Goal: Information Seeking & Learning: Learn about a topic

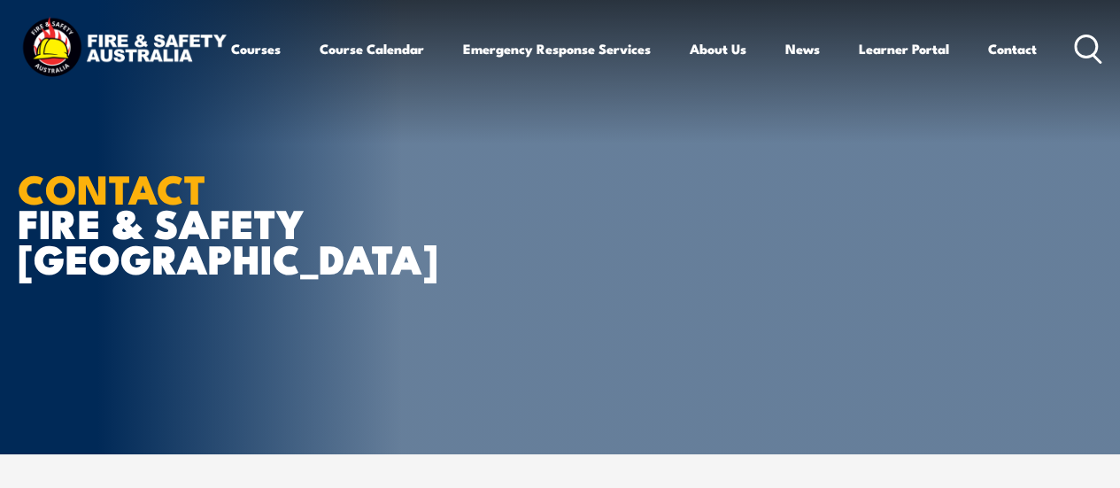
click at [1074, 64] on icon at bounding box center [1088, 49] width 28 height 29
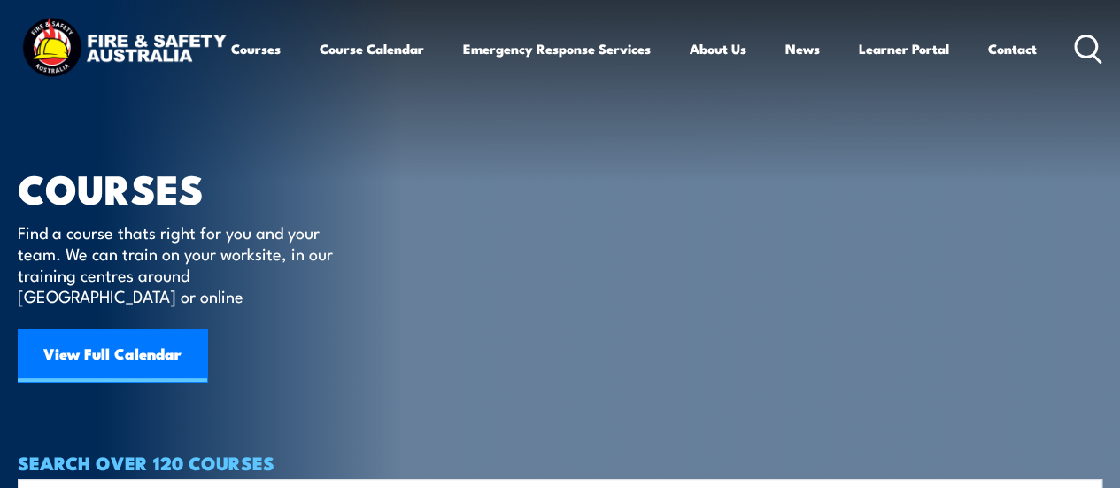
click at [1074, 64] on icon at bounding box center [1088, 49] width 28 height 29
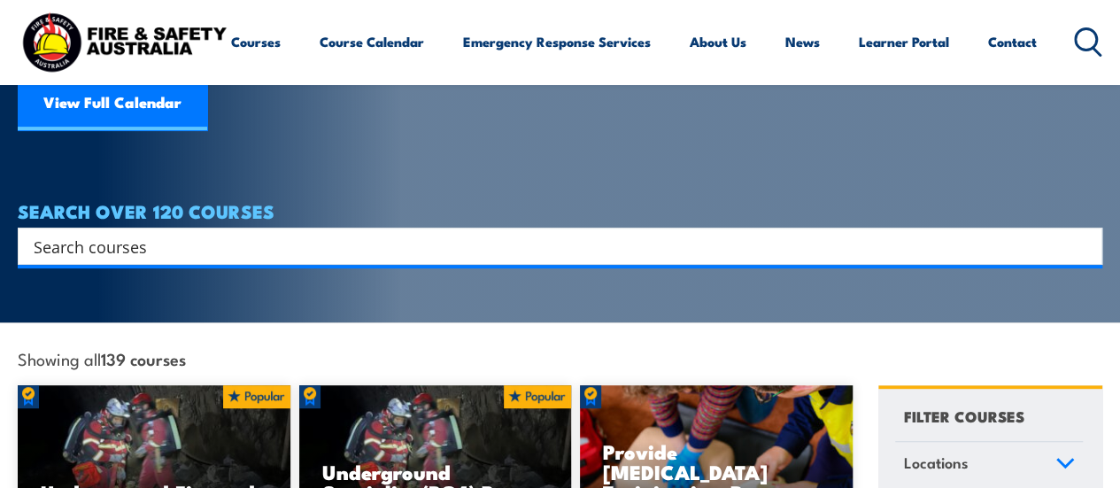
scroll to position [253, 0]
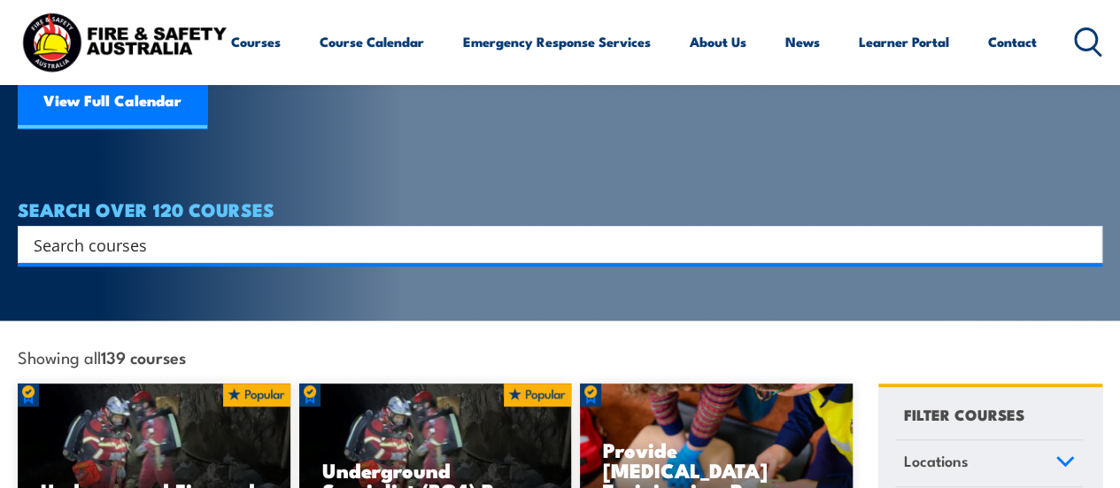
click at [345, 231] on input "Search input" at bounding box center [549, 244] width 1030 height 27
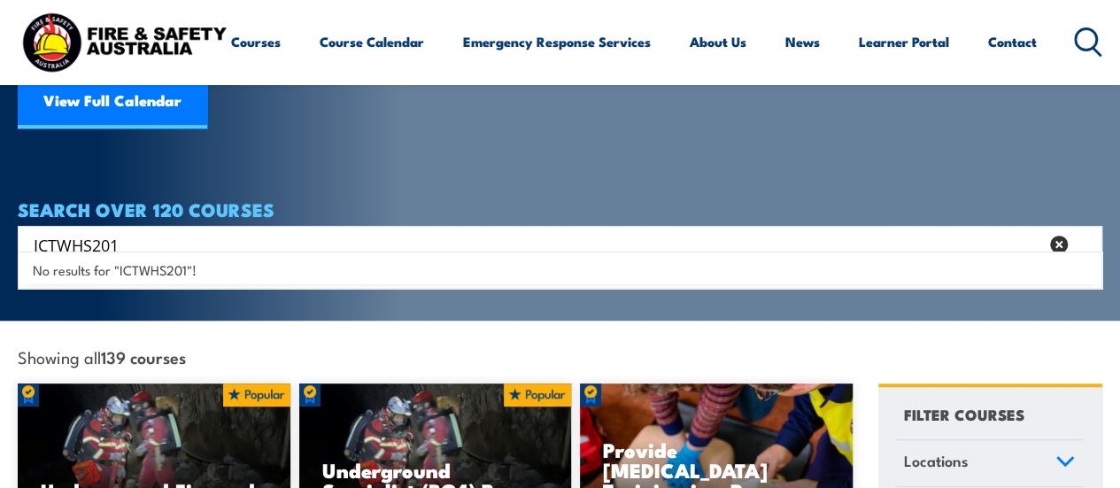
type input "ICTWHS201"
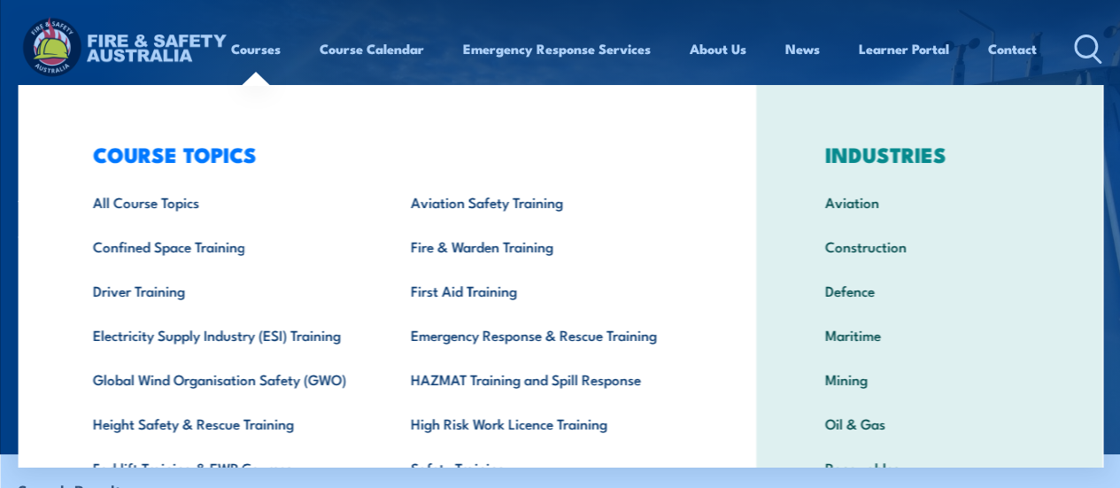
click at [35, 90] on div "COURSE TOPICS All Course Topics Aviation Safety Training Confined Space Trainin…" at bounding box center [387, 365] width 739 height 560
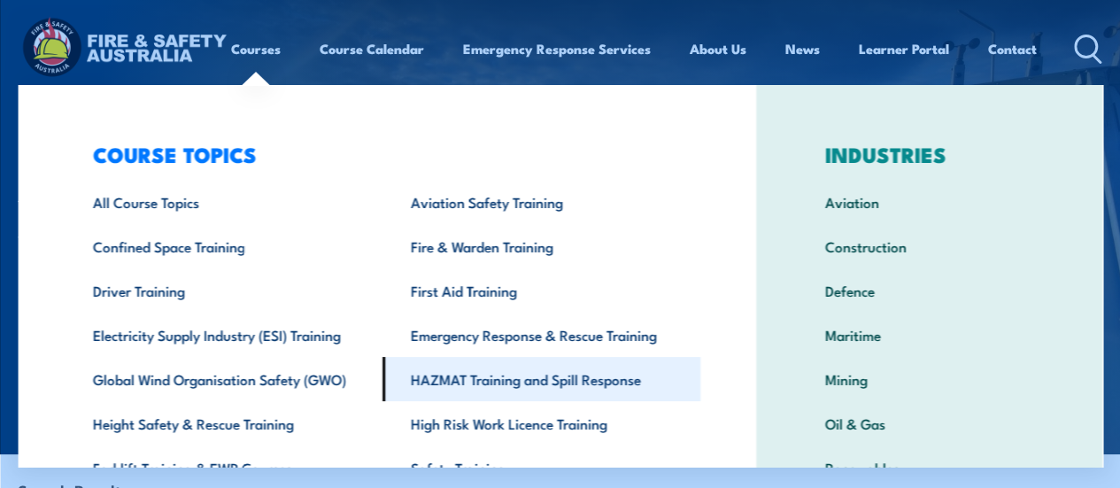
click at [474, 379] on link "HAZMAT Training and Spill Response" at bounding box center [542, 379] width 318 height 44
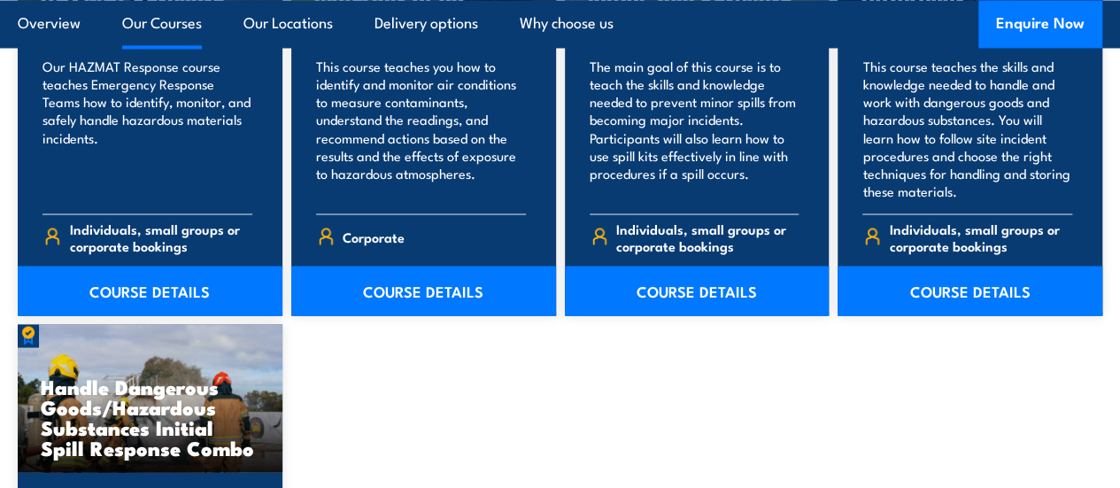
scroll to position [1424, 0]
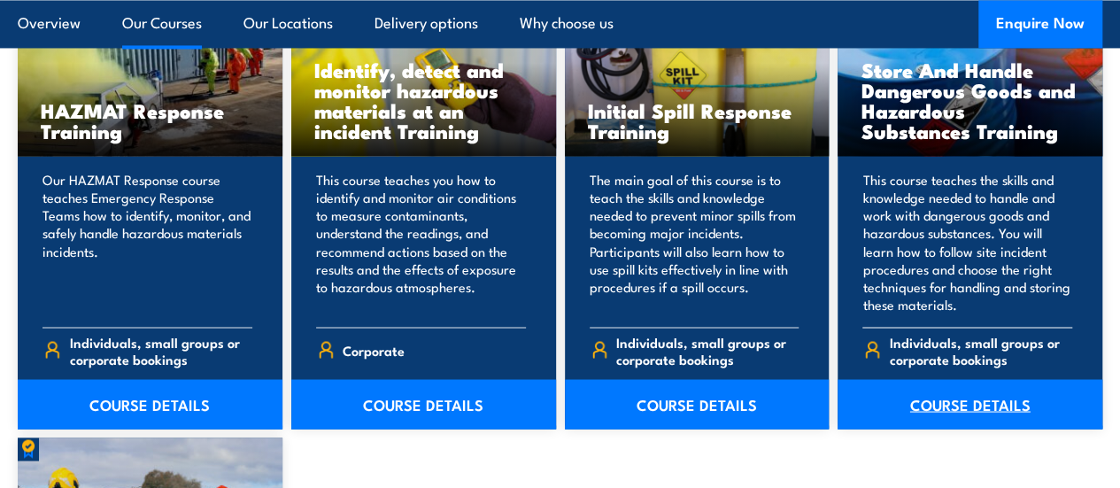
click at [969, 429] on link "COURSE DETAILS" at bounding box center [970, 404] width 265 height 50
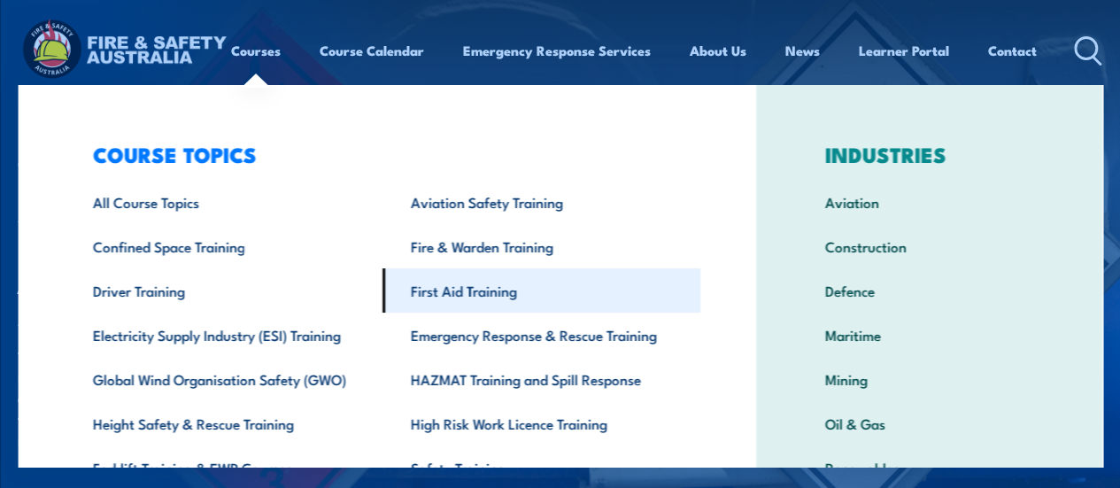
click at [435, 309] on link "First Aid Training" at bounding box center [542, 290] width 318 height 44
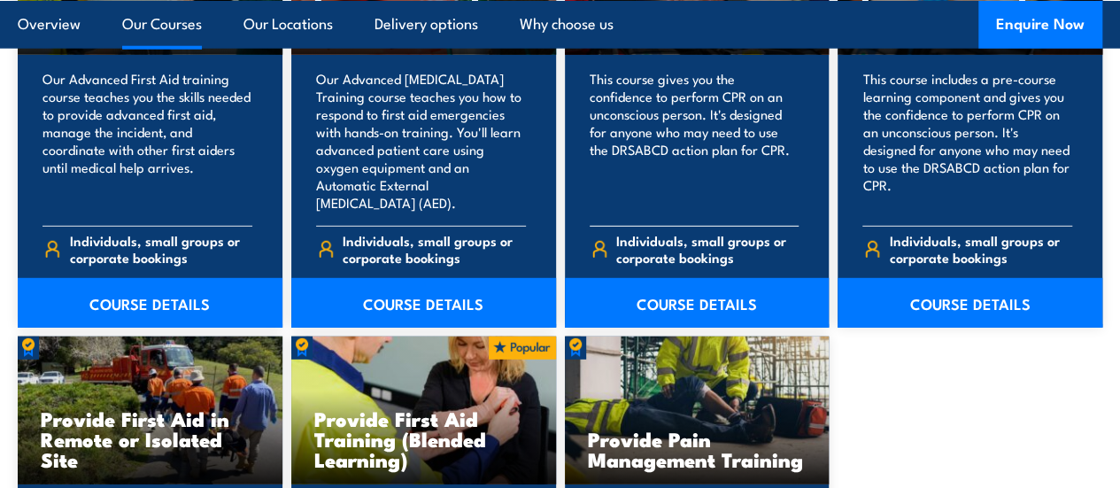
scroll to position [2366, 0]
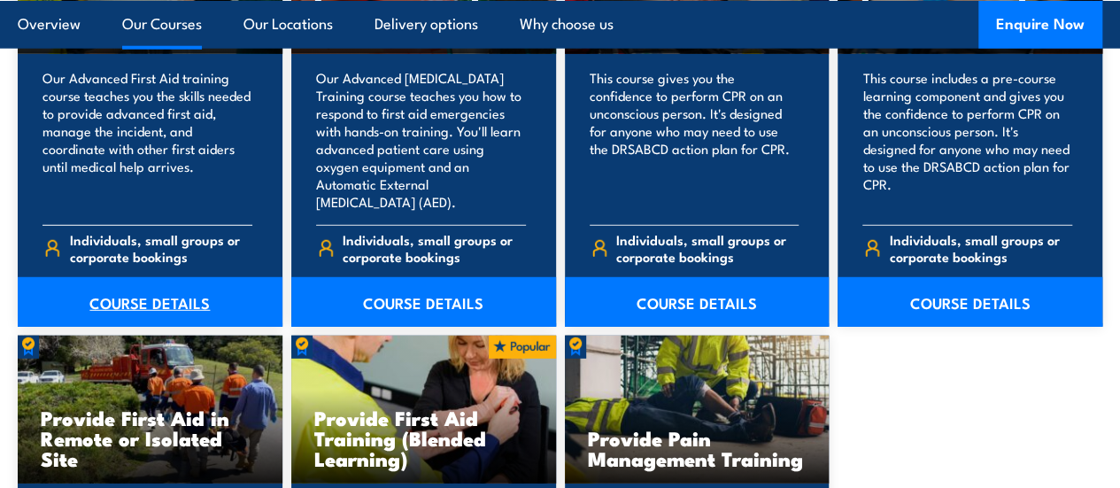
click at [106, 323] on link "COURSE DETAILS" at bounding box center [150, 302] width 265 height 50
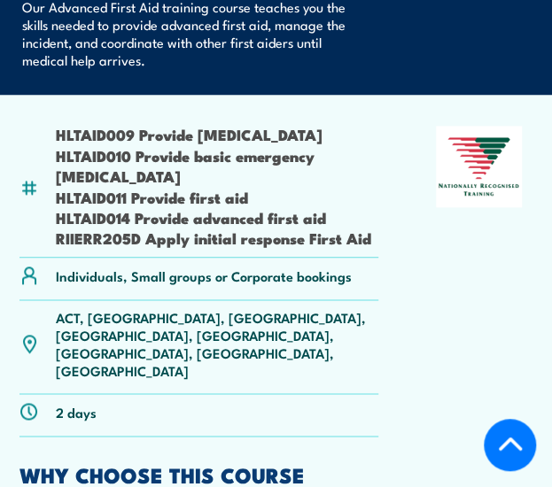
scroll to position [349, 0]
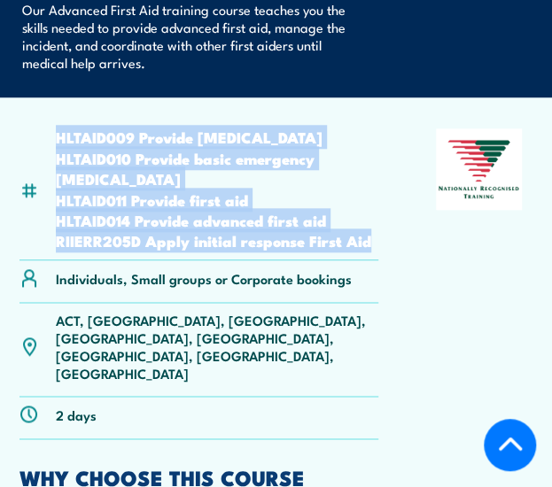
drag, startPoint x: 53, startPoint y: 135, endPoint x: 379, endPoint y: 259, distance: 348.7
click at [379, 259] on div "HLTAID009 Provide [MEDICAL_DATA] HLTAID010 Provide basic emergency [MEDICAL_DAT…" at bounding box center [275, 283] width 513 height 310
copy ul "HLTAID009 Provide [MEDICAL_DATA] HLTAID010 Provide basic emergency [MEDICAL_DAT…"
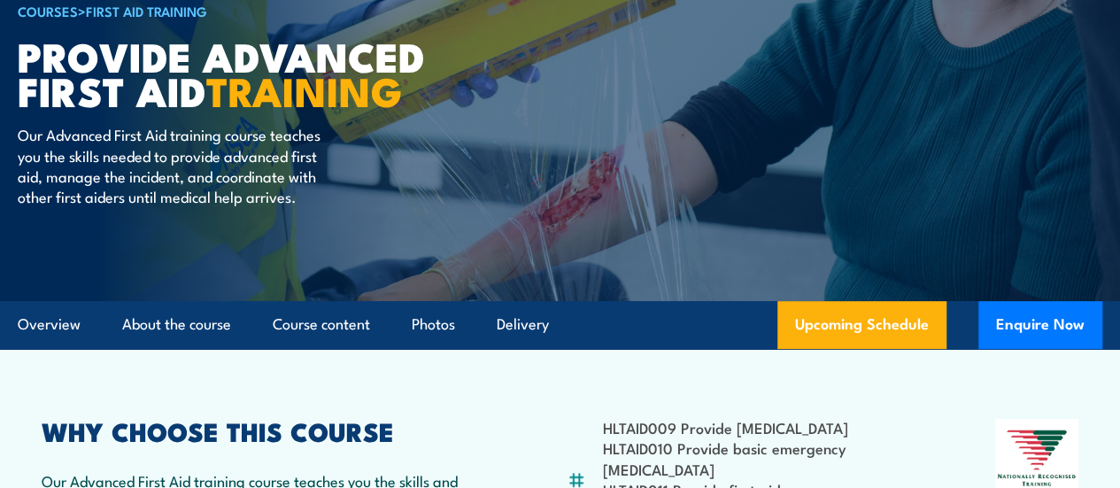
scroll to position [0, 0]
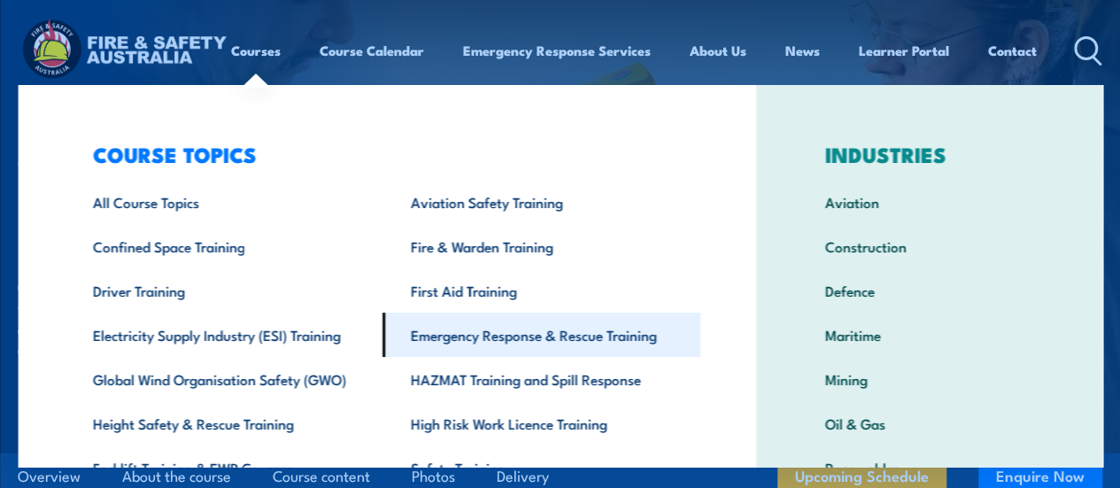
click at [519, 341] on link "Emergency Response & Rescue Training" at bounding box center [542, 335] width 318 height 44
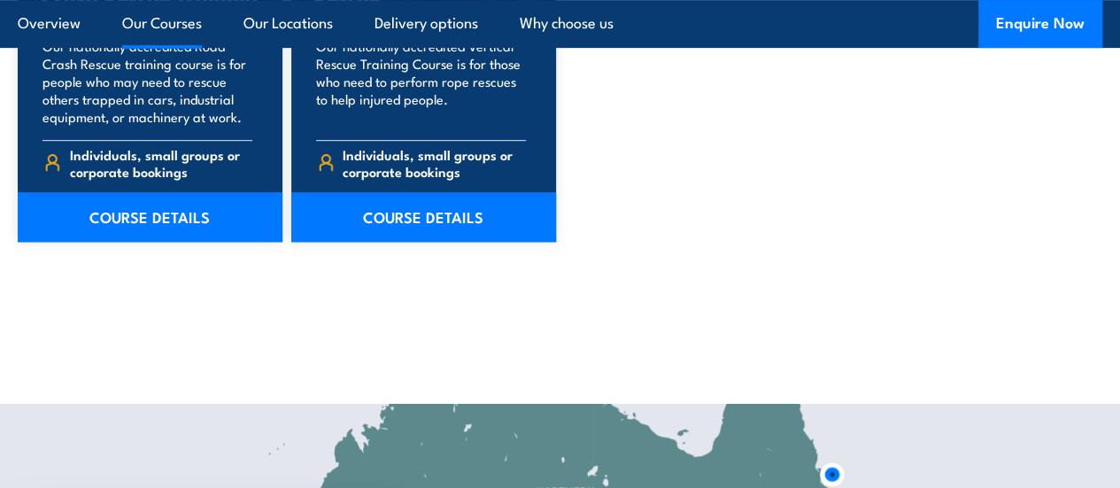
scroll to position [3794, 0]
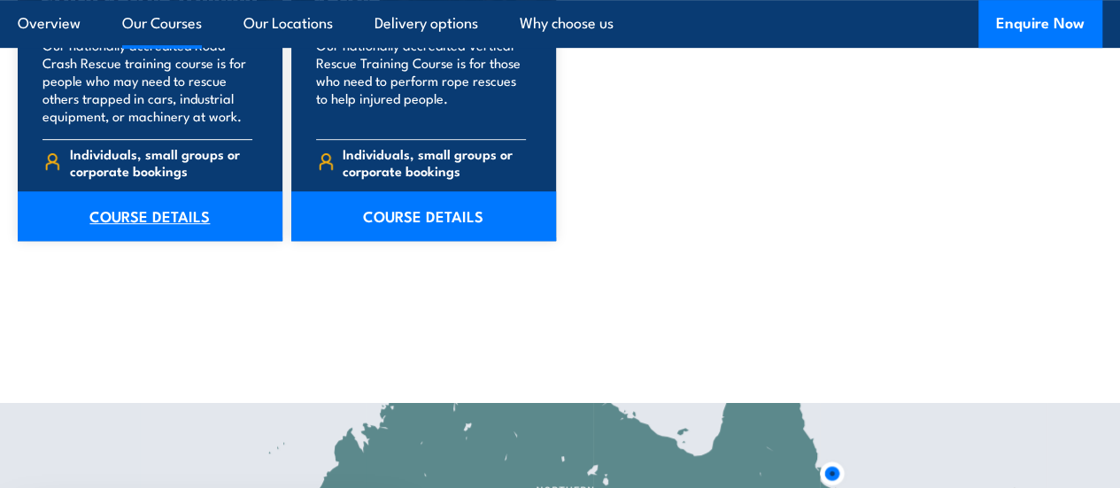
click at [149, 241] on link "COURSE DETAILS" at bounding box center [150, 216] width 265 height 50
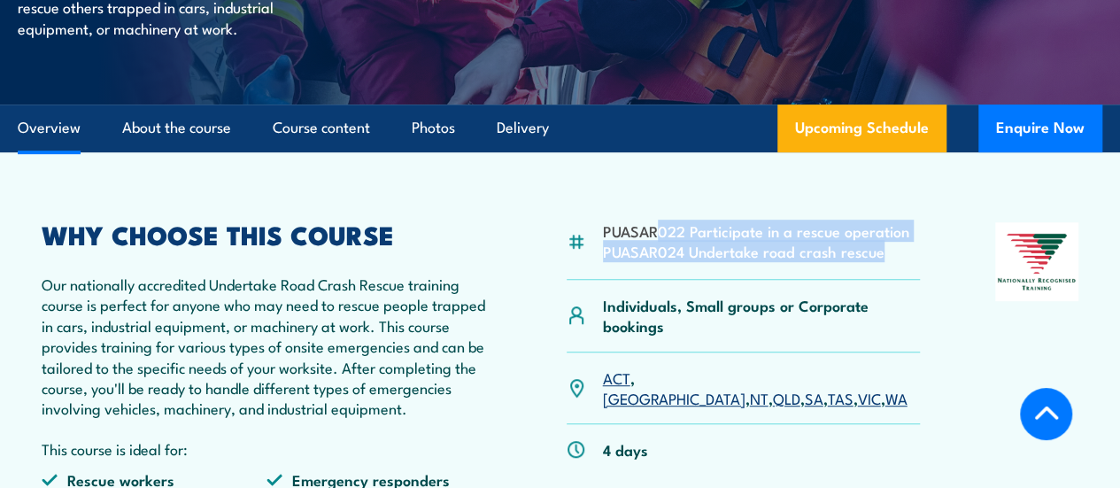
scroll to position [399, 0]
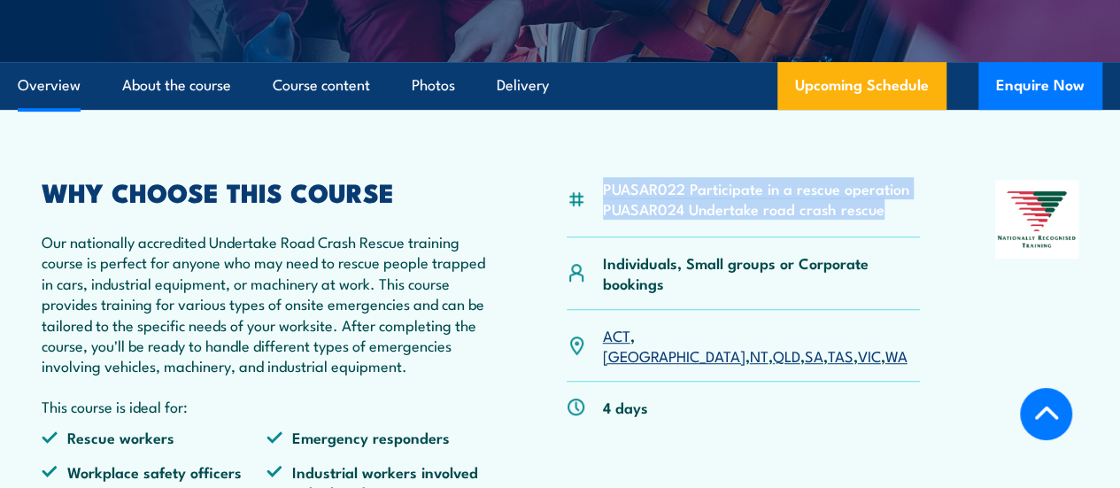
drag, startPoint x: 902, startPoint y: 298, endPoint x: 606, endPoint y: 227, distance: 304.2
click at [606, 220] on ul "PUASAR022 Participate in a rescue operation PUASAR024 Undertake road crash resc…" at bounding box center [756, 199] width 306 height 42
copy ul "PUASAR022 Participate in a rescue operation PUASAR024 Undertake road crash resc…"
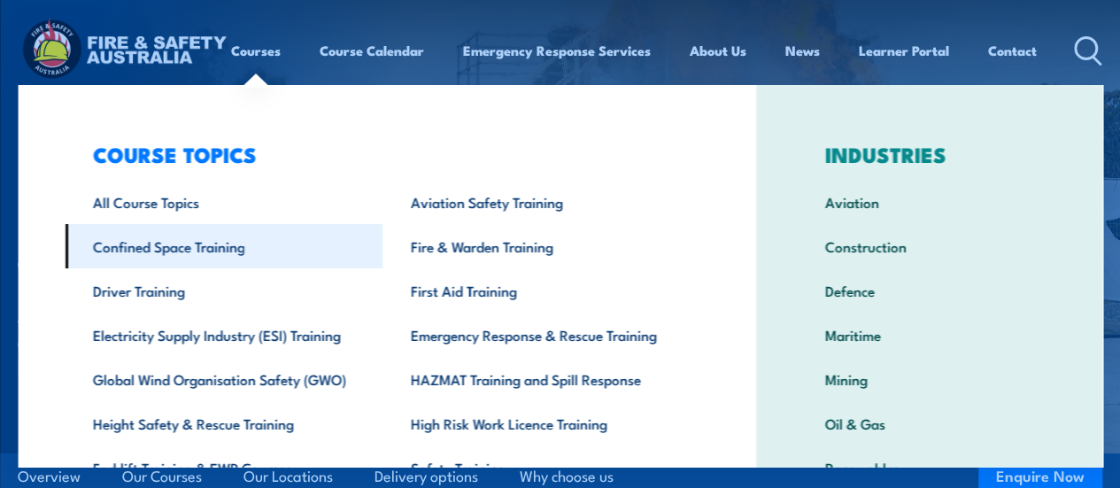
click at [202, 251] on link "Confined Space Training" at bounding box center [224, 246] width 318 height 44
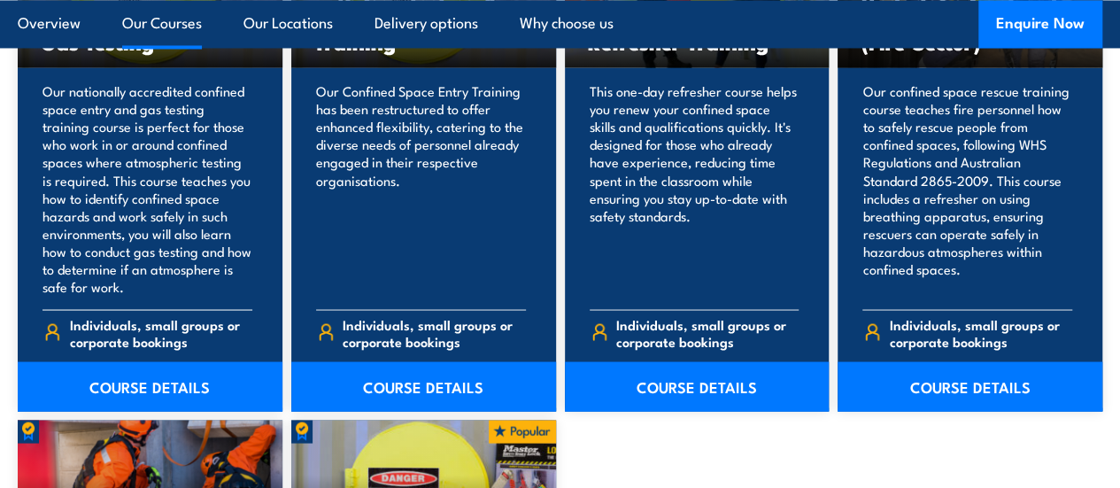
scroll to position [1512, 0]
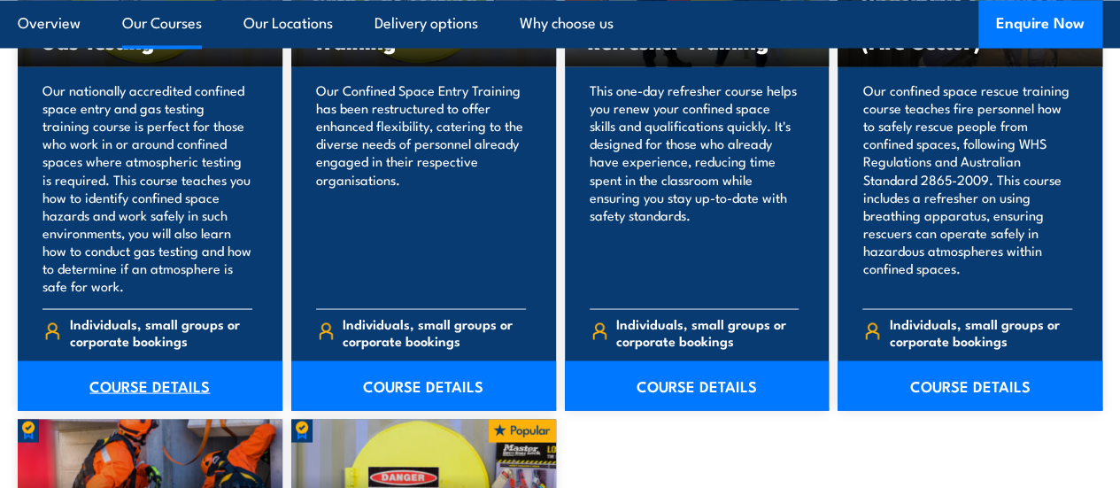
click at [167, 410] on link "COURSE DETAILS" at bounding box center [150, 385] width 265 height 50
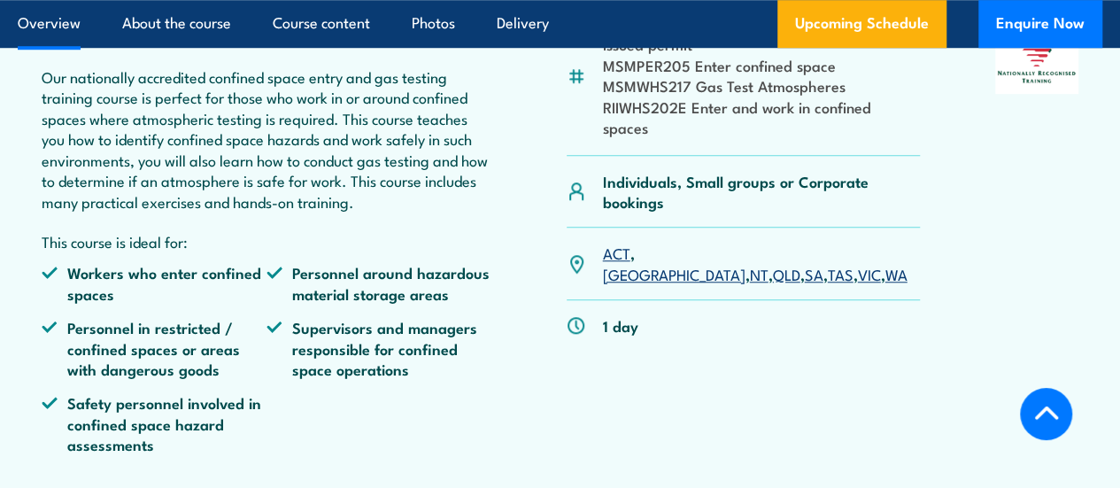
scroll to position [709, 0]
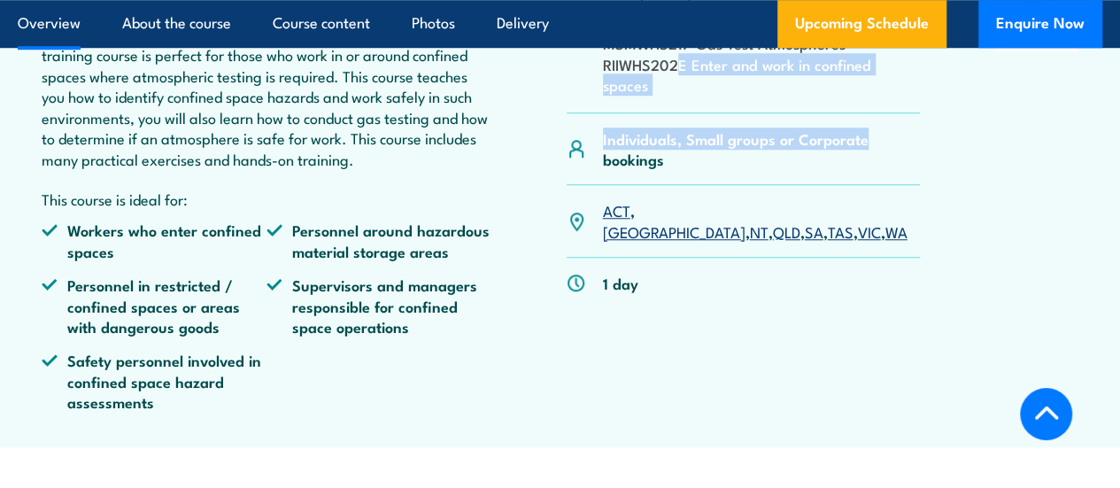
drag, startPoint x: 925, startPoint y: 159, endPoint x: 709, endPoint y: 111, distance: 221.3
click at [709, 111] on div "MSMPER200 Work in accordance with an issued permit MSMPER205 Enter confined spa…" at bounding box center [560, 199] width 1037 height 453
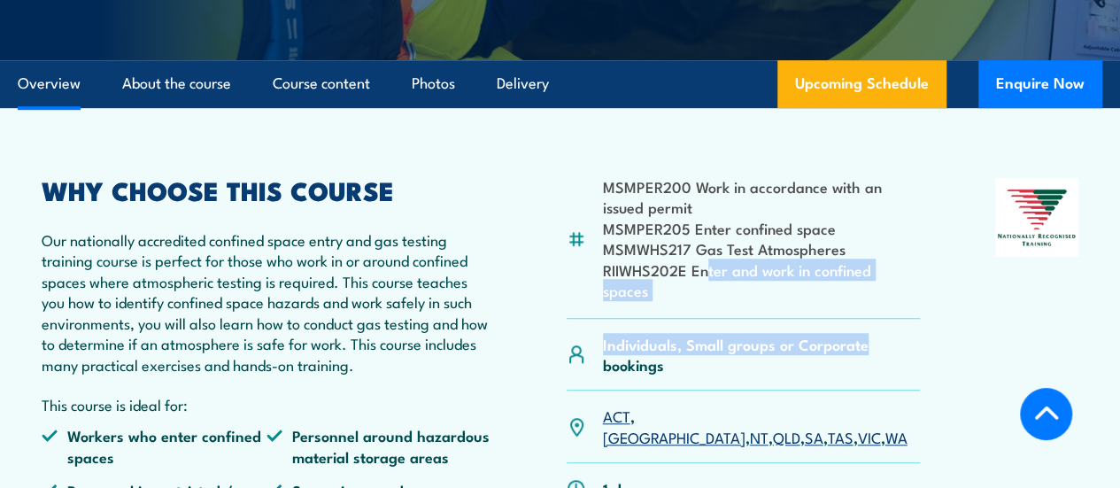
scroll to position [490, 0]
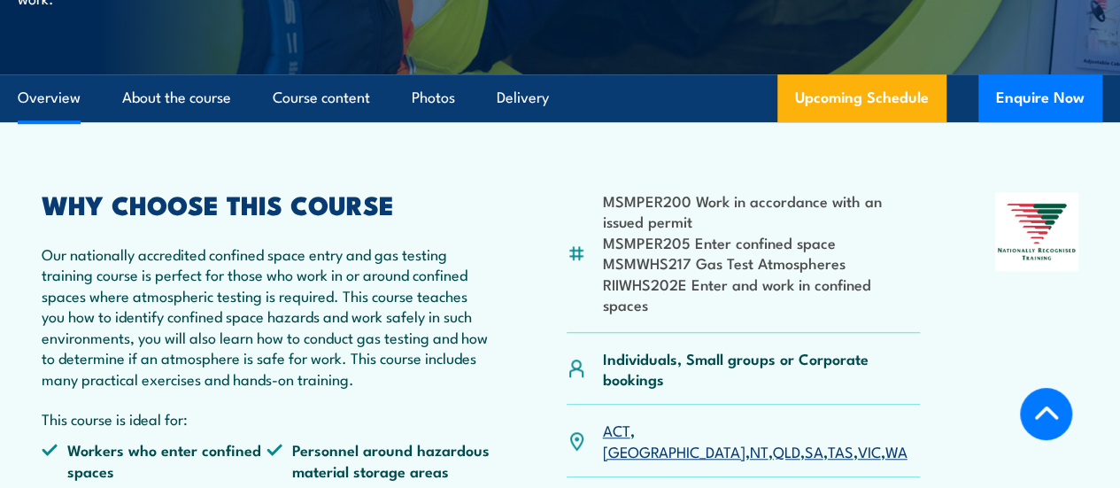
click at [963, 314] on div "MSMPER200 Work in accordance with an issued permit MSMPER205 Enter confined spa…" at bounding box center [560, 418] width 1037 height 453
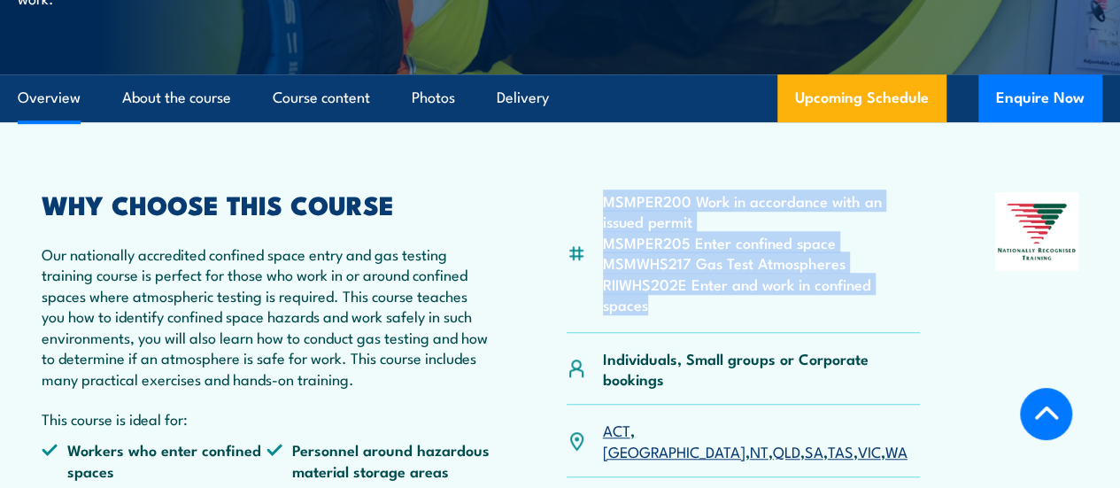
drag, startPoint x: 933, startPoint y: 337, endPoint x: 585, endPoint y: 230, distance: 363.9
click at [585, 230] on article "MSMPER200 Work in accordance with an issued permit MSMPER205 Enter confined spa…" at bounding box center [560, 394] width 1085 height 545
copy ul "MSMPER200 Work in accordance with an issued permit MSMPER205 Enter confined spa…"
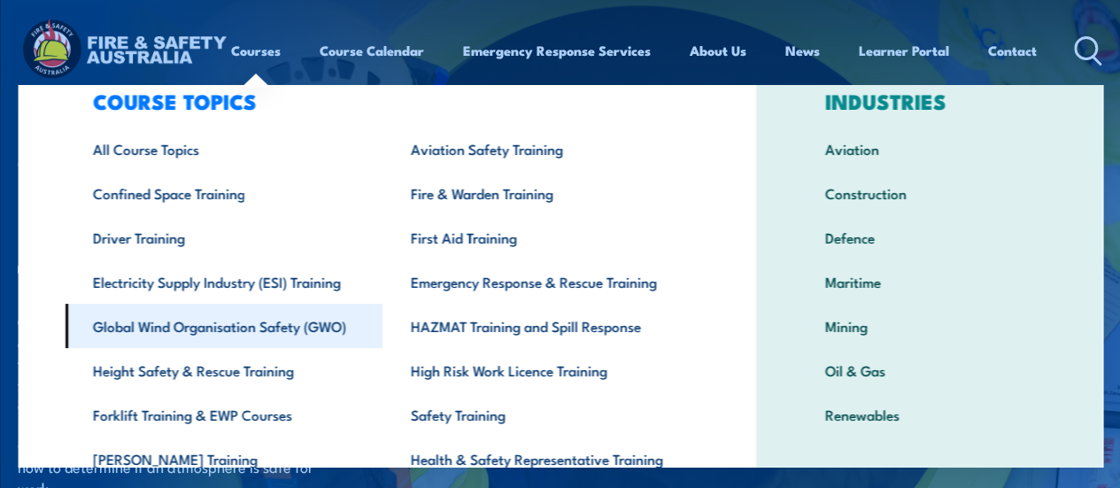
scroll to position [56, 0]
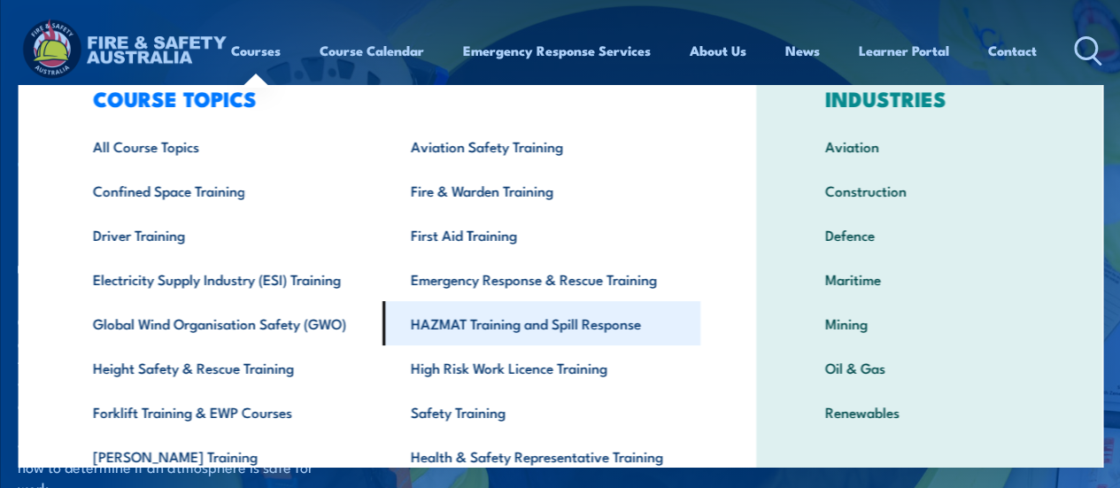
click at [478, 327] on link "HAZMAT Training and Spill Response" at bounding box center [542, 323] width 318 height 44
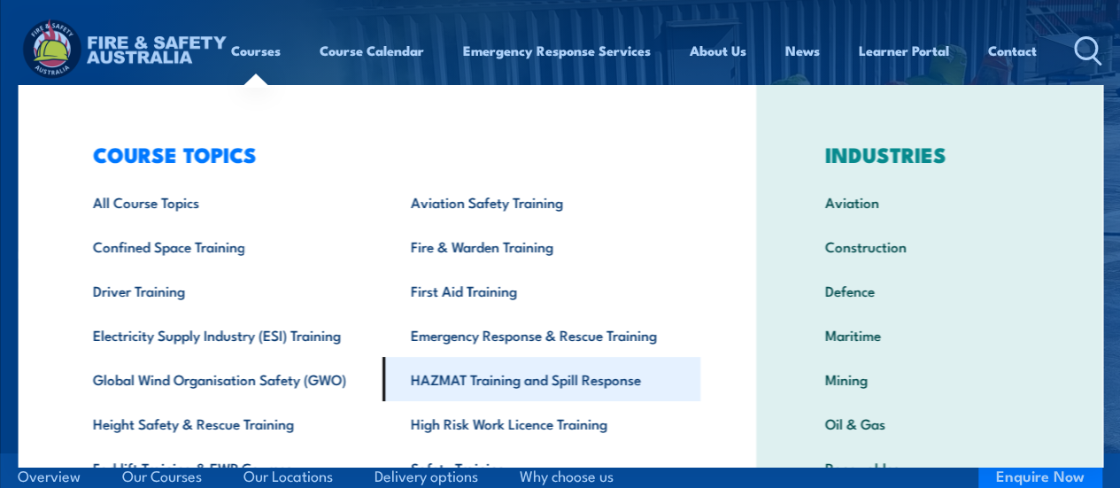
click at [512, 375] on link "HAZMAT Training and Spill Response" at bounding box center [542, 379] width 318 height 44
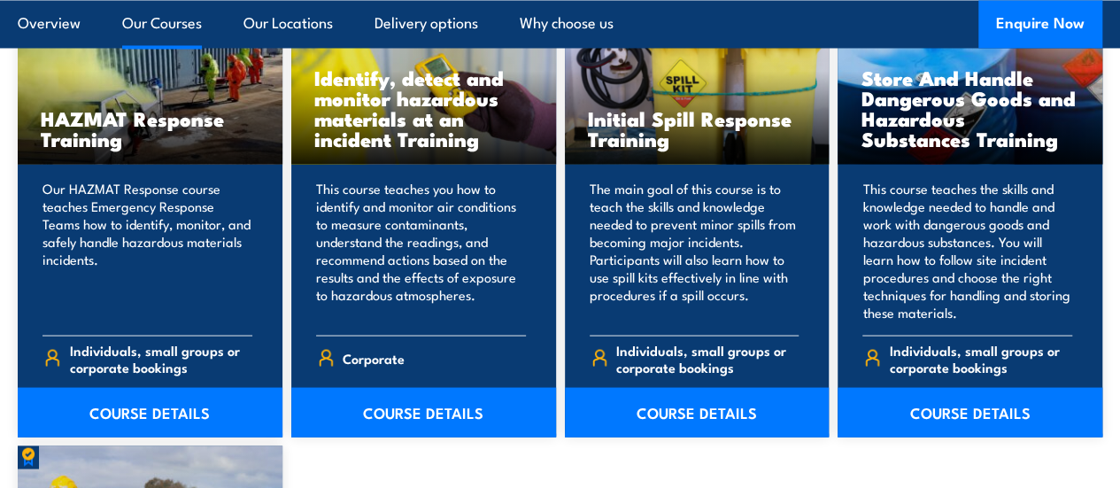
scroll to position [1521, 0]
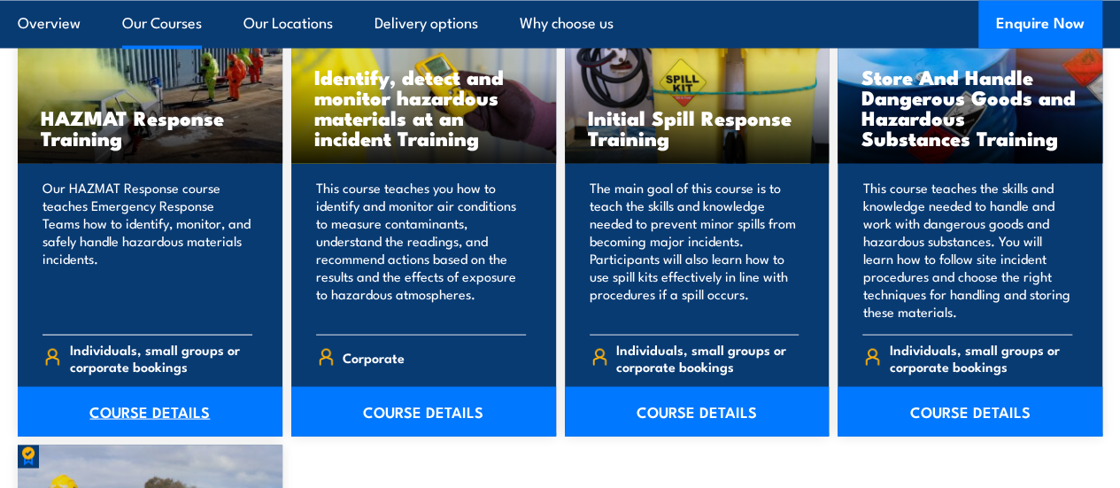
click at [168, 436] on link "COURSE DETAILS" at bounding box center [150, 411] width 265 height 50
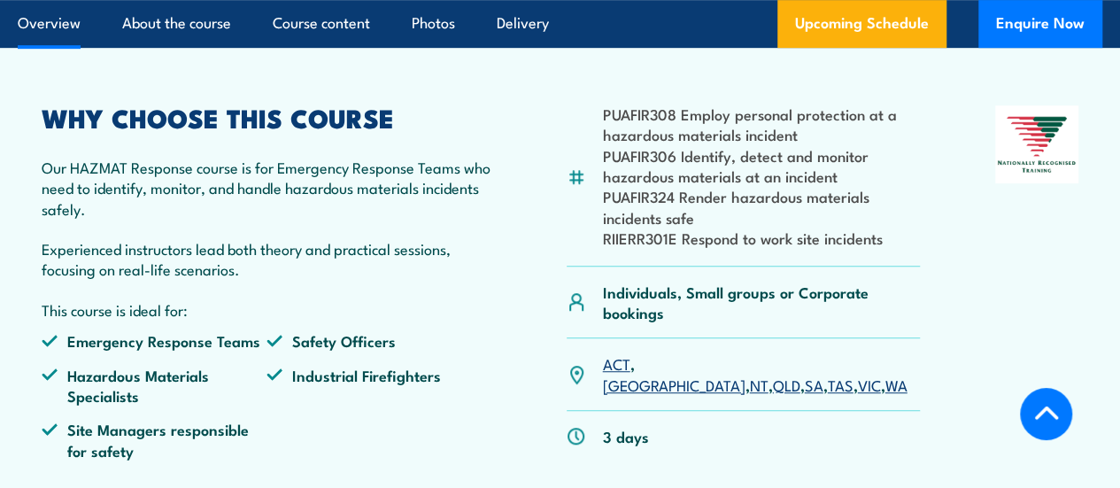
scroll to position [469, 0]
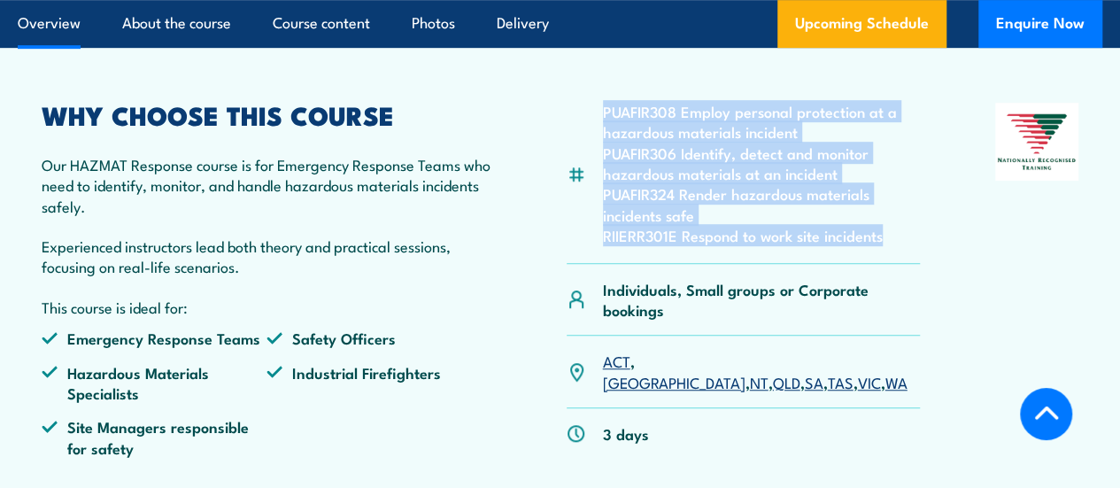
drag, startPoint x: 883, startPoint y: 288, endPoint x: 596, endPoint y: 150, distance: 318.5
click at [596, 150] on div "PUAFIR308 Employ personal protection at a hazardous materials incident PUAFIR30…" at bounding box center [744, 183] width 354 height 161
copy ul "PUAFIR308 Employ personal protection at a hazardous materials incident PUAFIR30…"
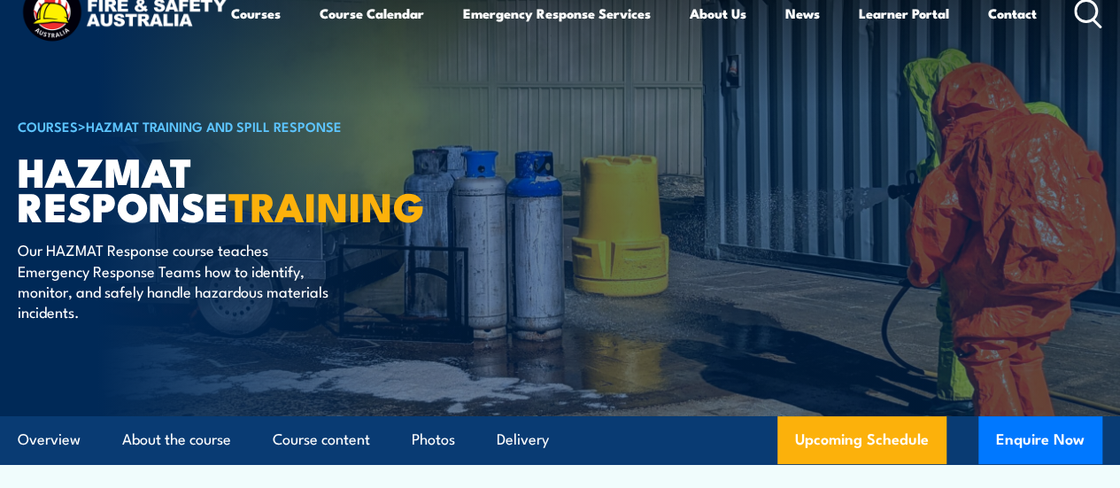
scroll to position [0, 0]
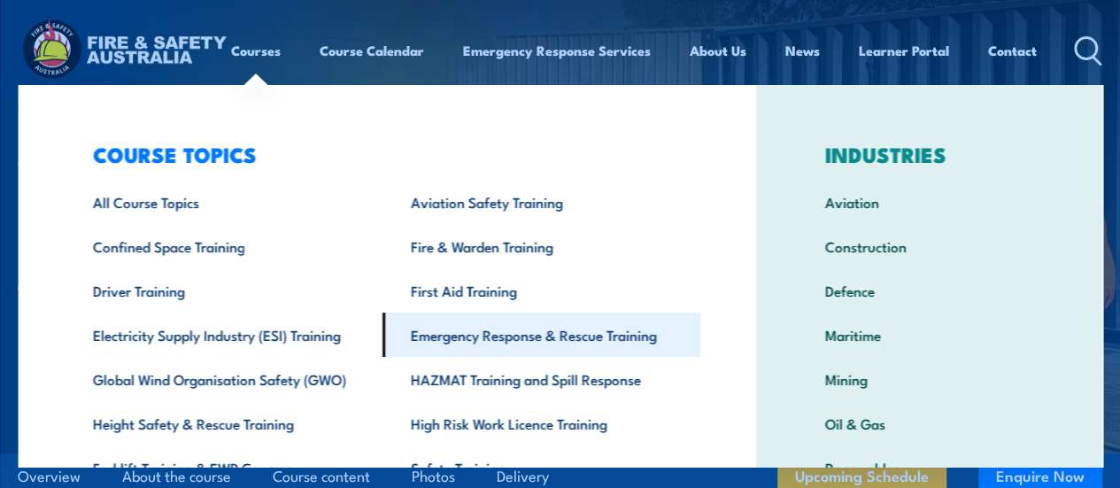
click at [515, 339] on link "Emergency Response & Rescue Training" at bounding box center [542, 335] width 318 height 44
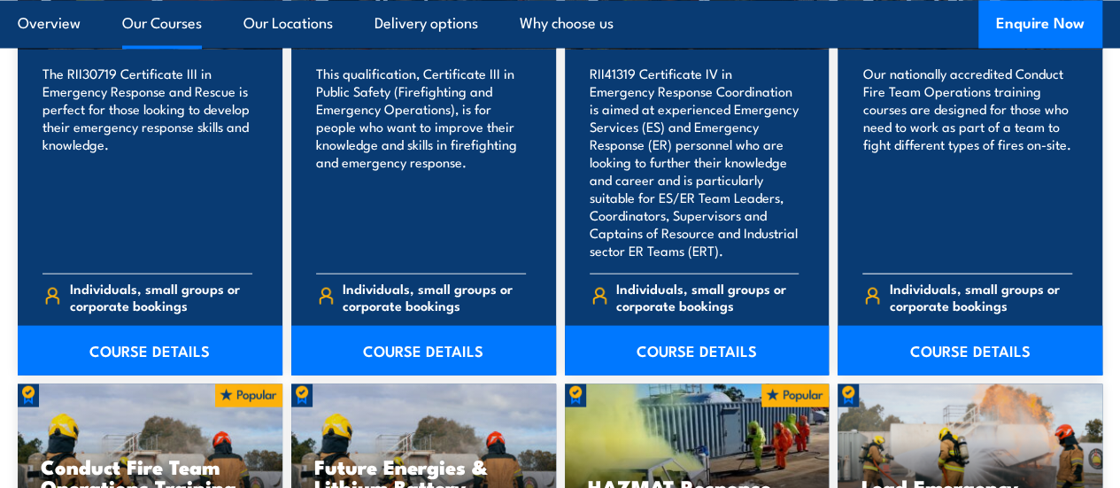
scroll to position [1667, 0]
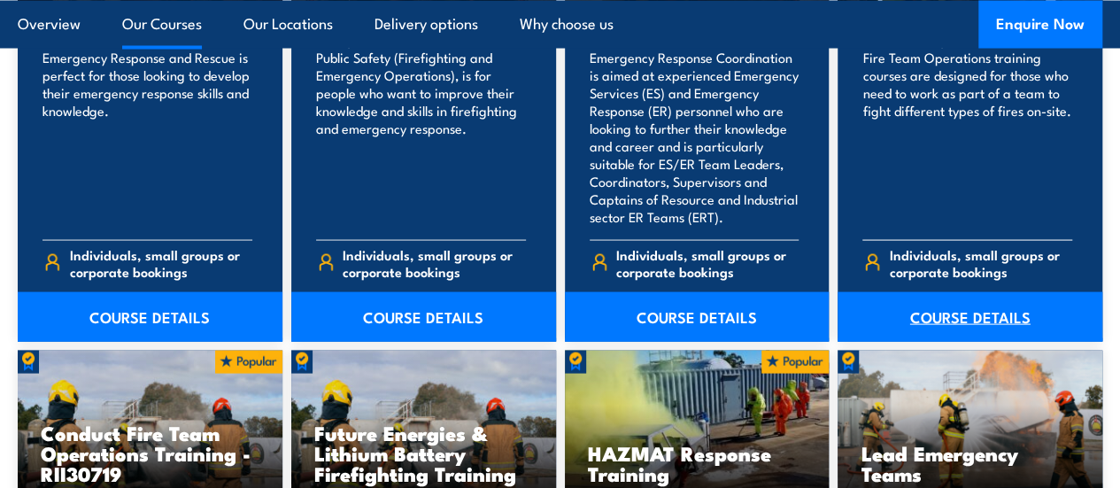
click at [987, 341] on link "COURSE DETAILS" at bounding box center [970, 316] width 265 height 50
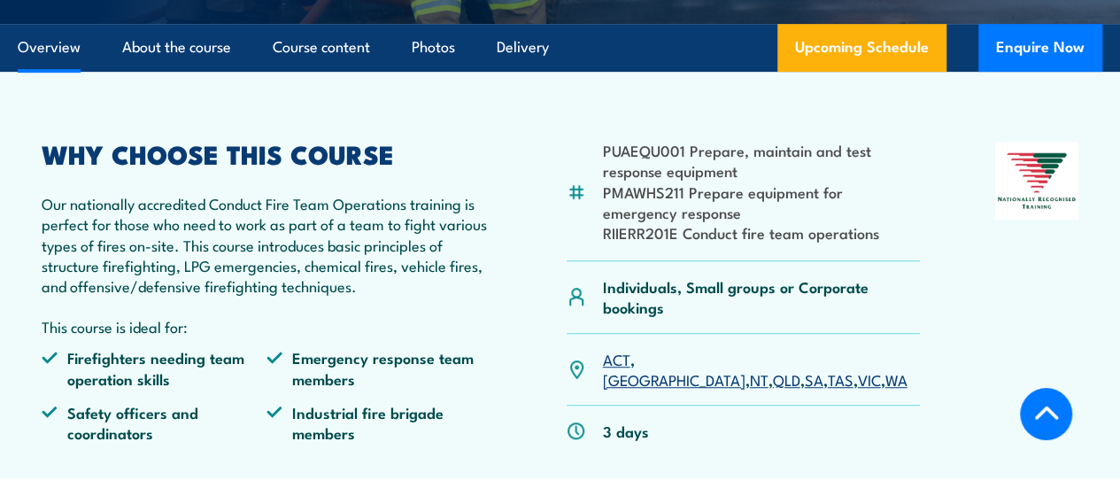
scroll to position [430, 0]
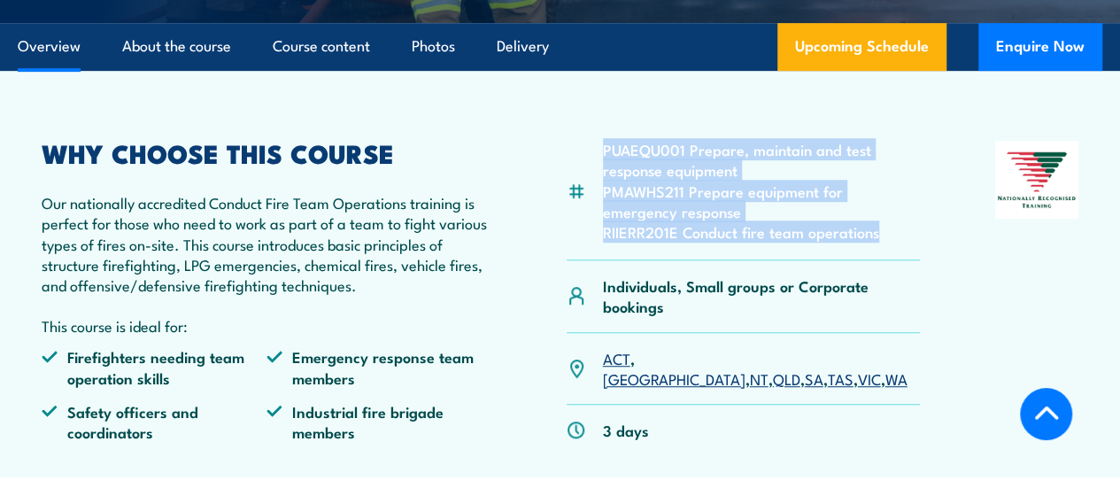
drag, startPoint x: 895, startPoint y: 287, endPoint x: 604, endPoint y: 199, distance: 304.3
click at [604, 199] on ul "PUAEQU001 Prepare, maintain and test response equipment PMAWHS211 Prepare equip…" at bounding box center [762, 191] width 318 height 104
copy ul "PUAEQU001 Prepare, maintain and test response equipment PMAWHS211 Prepare equip…"
